Goal: Information Seeking & Learning: Learn about a topic

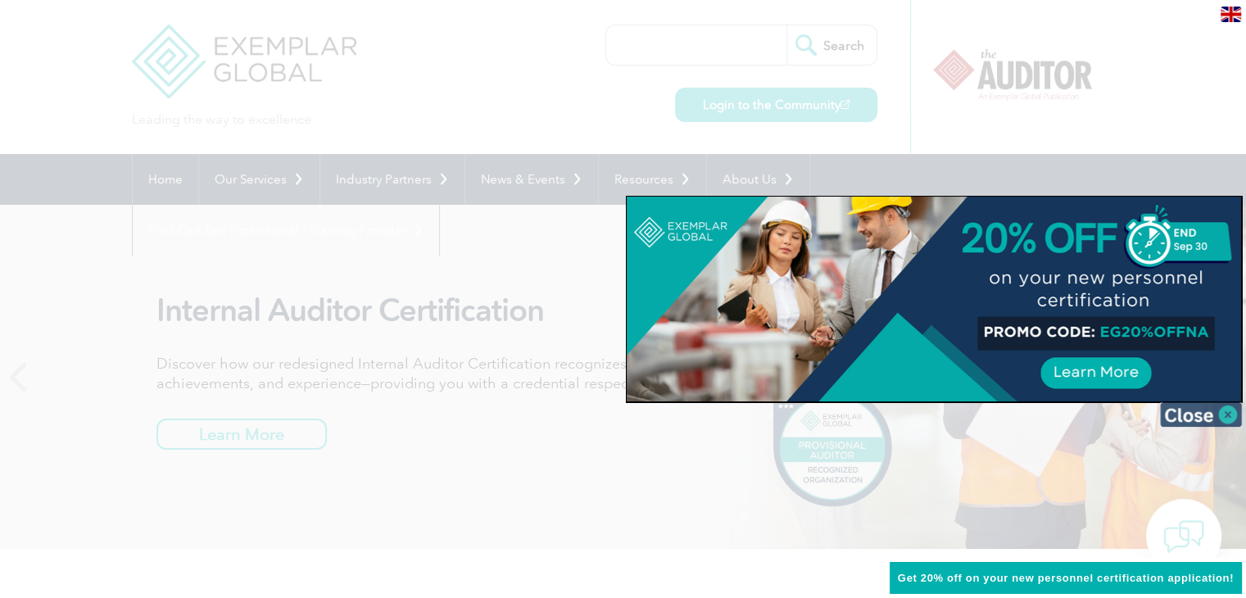
click at [1190, 415] on img at bounding box center [1201, 414] width 82 height 25
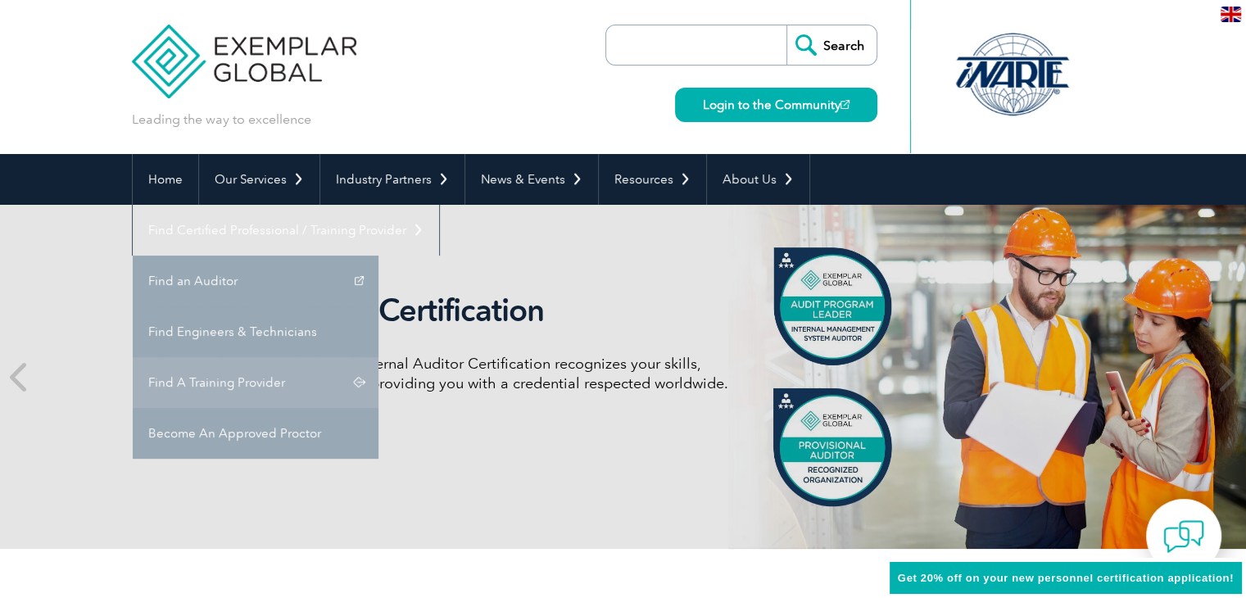
click at [379, 357] on link "Find A Training Provider" at bounding box center [256, 382] width 246 height 51
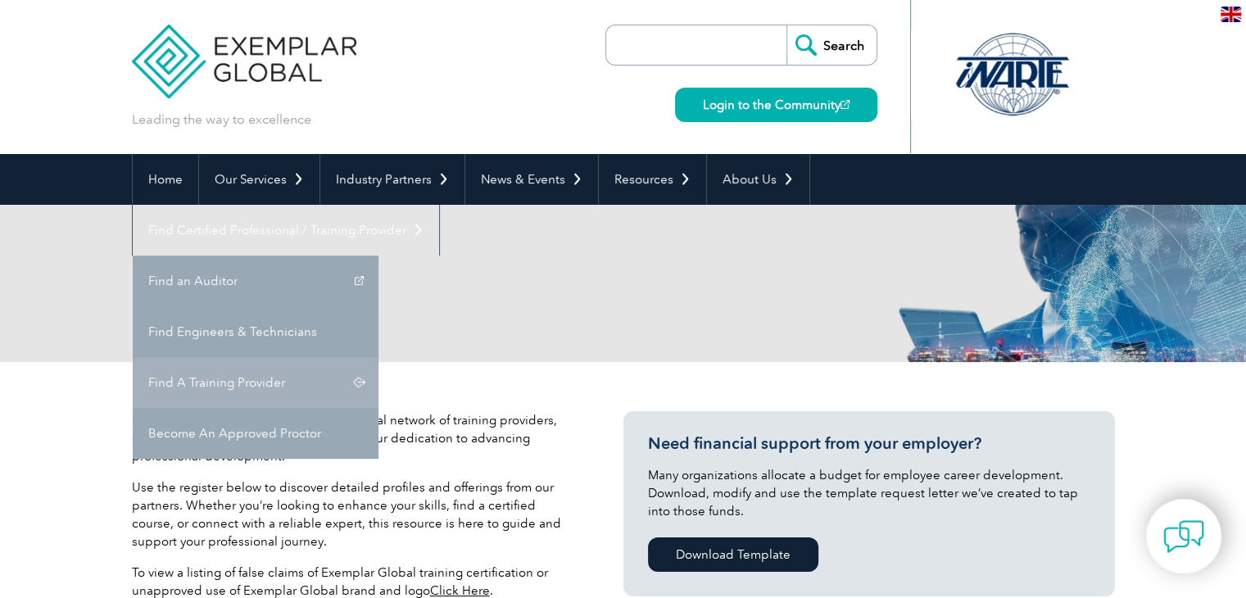
click at [379, 357] on link "Find A Training Provider" at bounding box center [256, 382] width 246 height 51
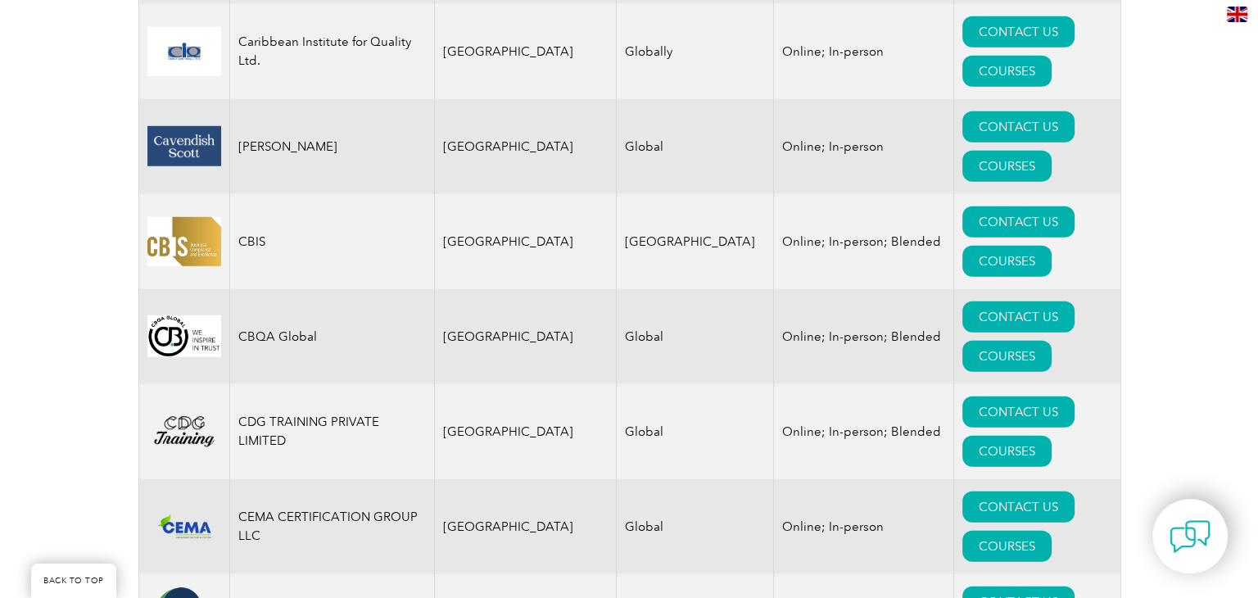
scroll to position [4670, 0]
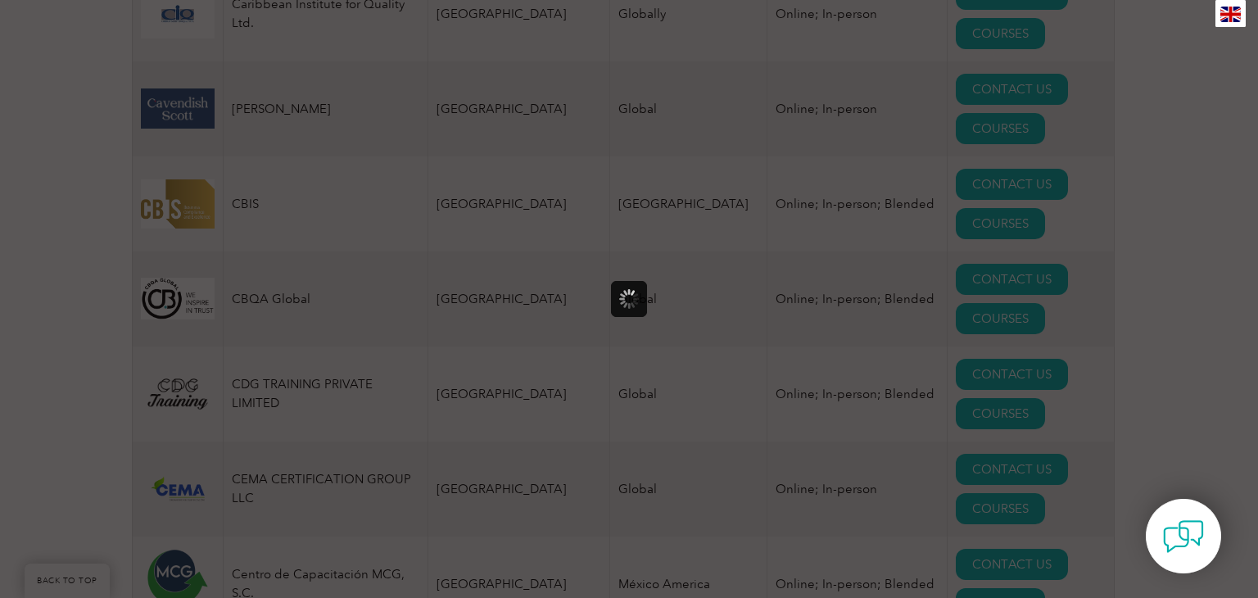
scroll to position [0, 0]
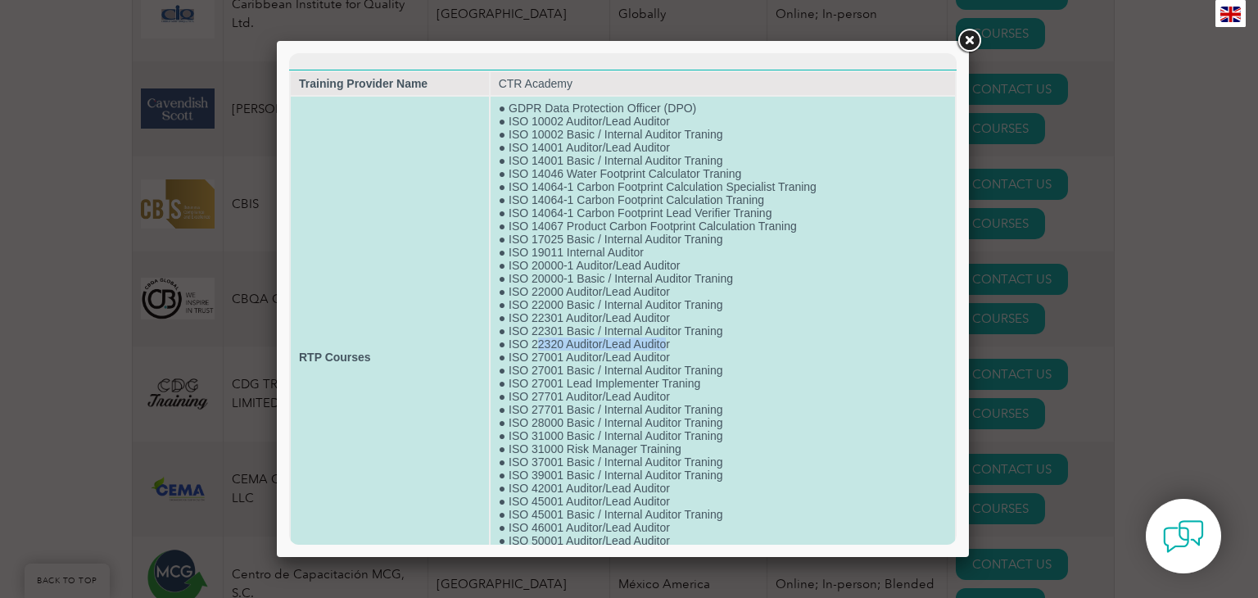
drag, startPoint x: 531, startPoint y: 350, endPoint x: 664, endPoint y: 360, distance: 133.1
click at [664, 360] on td "● GDPR Data Protection Officer (DPO) ● ISO 10002 Auditor/Lead Auditor ● ISO 100…" at bounding box center [723, 357] width 465 height 521
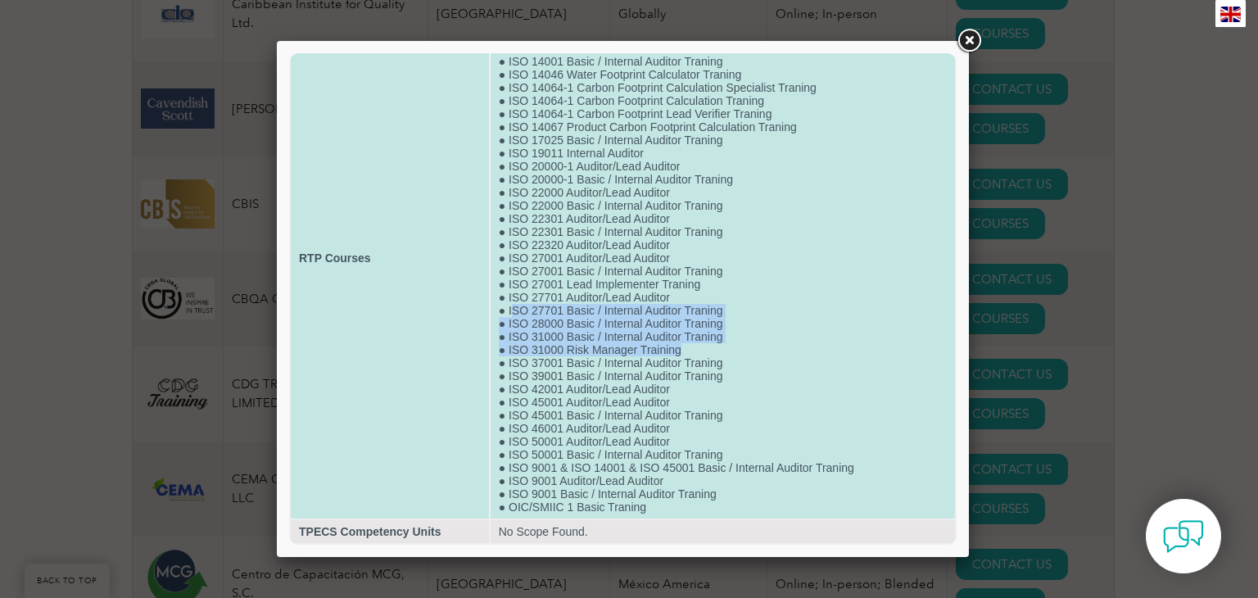
drag, startPoint x: 685, startPoint y: 339, endPoint x: 510, endPoint y: 301, distance: 178.5
click at [510, 301] on td "● GDPR Data Protection Officer (DPO) ● ISO 10002 Auditor/Lead Auditor ● ISO 100…" at bounding box center [723, 258] width 465 height 521
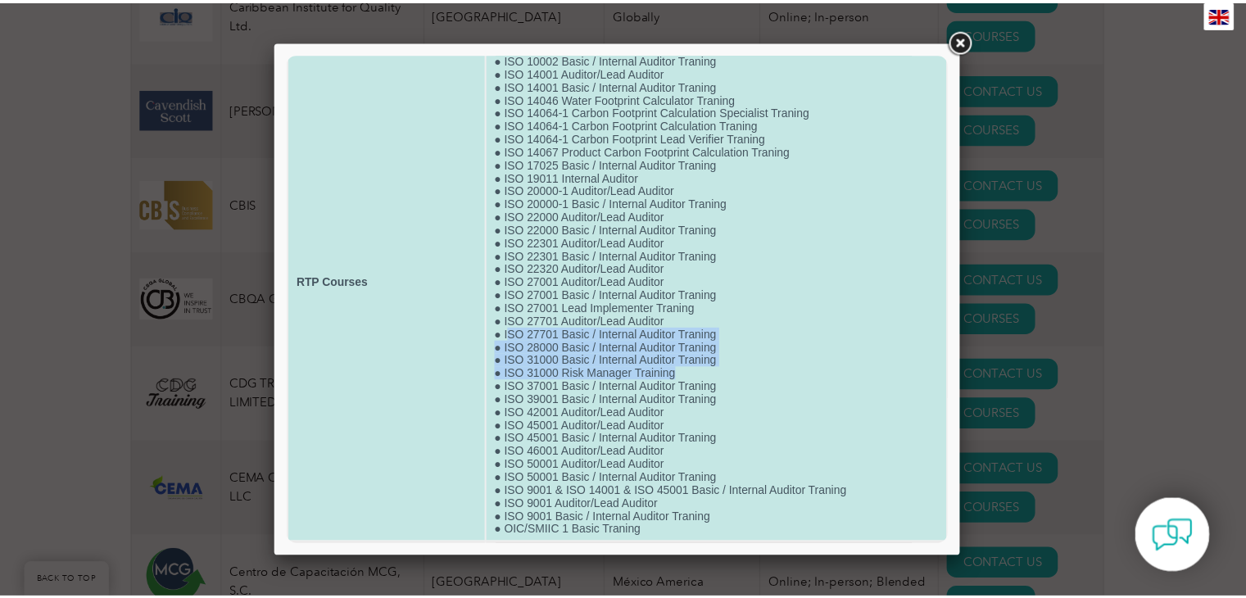
scroll to position [0, 0]
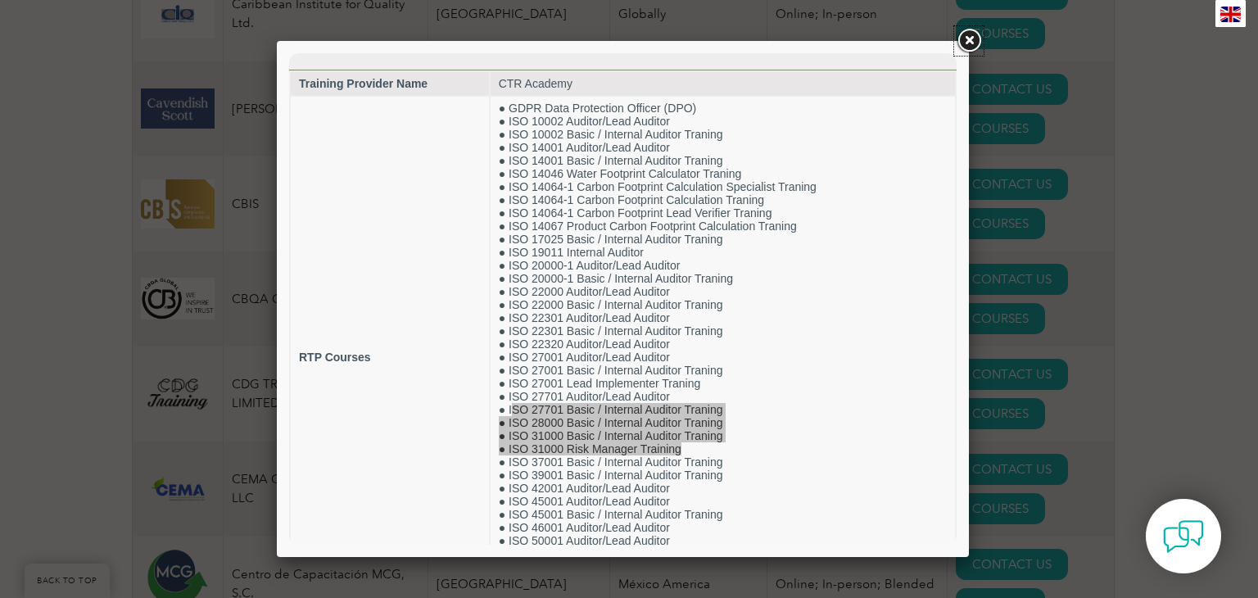
drag, startPoint x: 968, startPoint y: 39, endPoint x: 961, endPoint y: 142, distance: 102.7
click at [968, 39] on link at bounding box center [968, 40] width 29 height 29
